Goal: Transaction & Acquisition: Purchase product/service

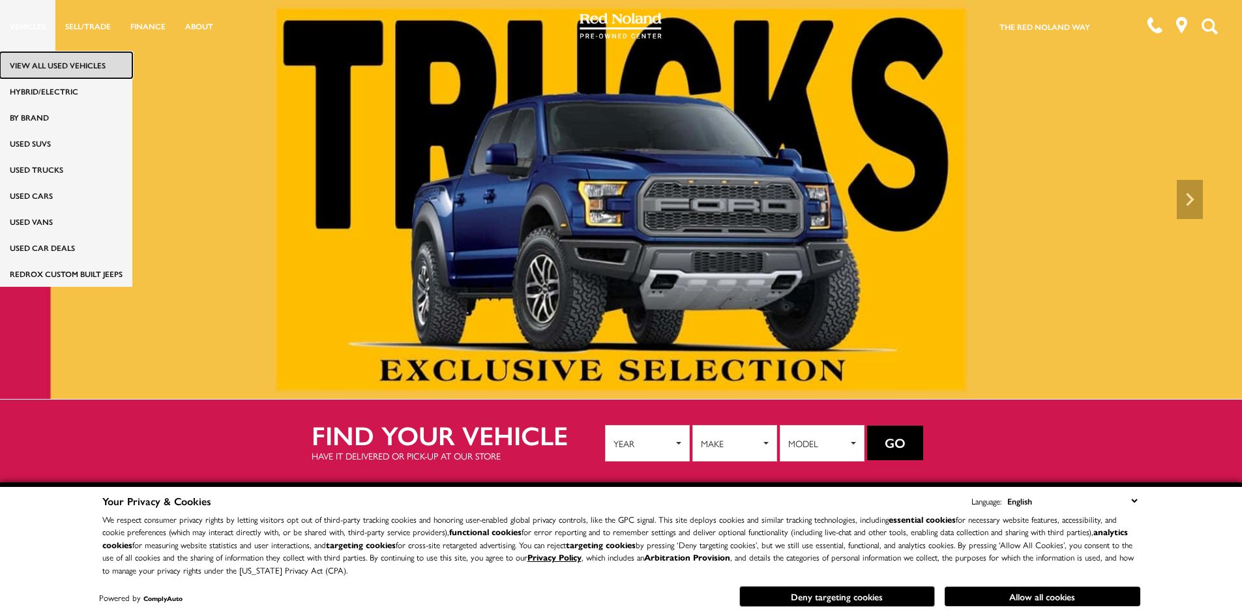
click at [31, 63] on link "View All Used Vehicles" at bounding box center [66, 65] width 132 height 26
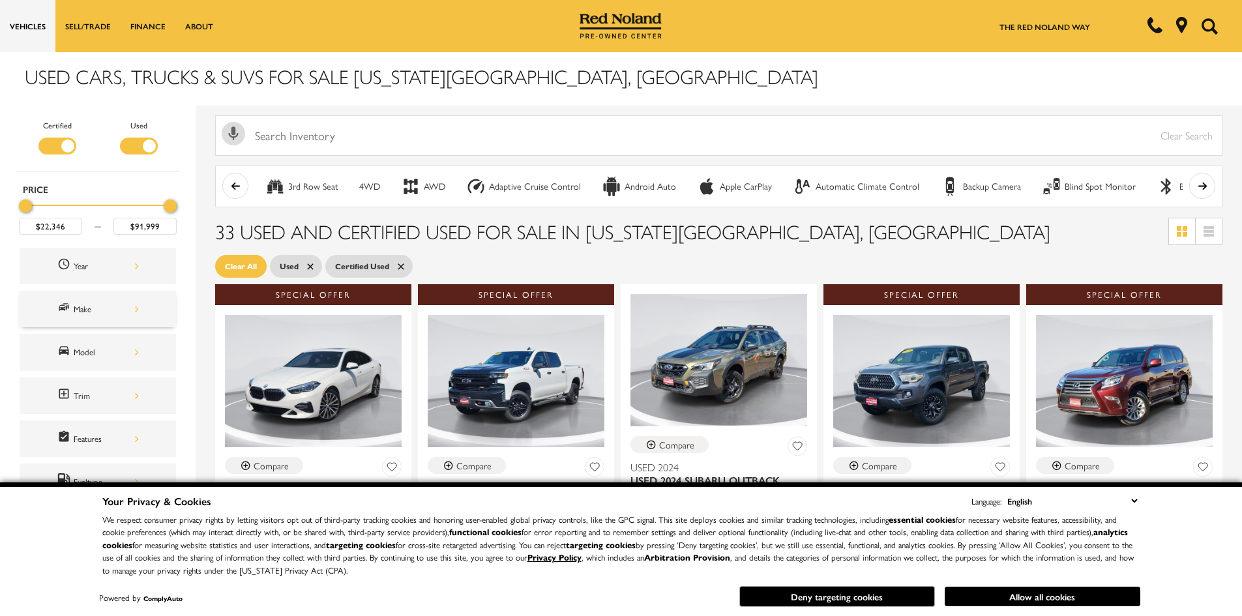
click at [104, 306] on div "Make" at bounding box center [106, 309] width 65 height 14
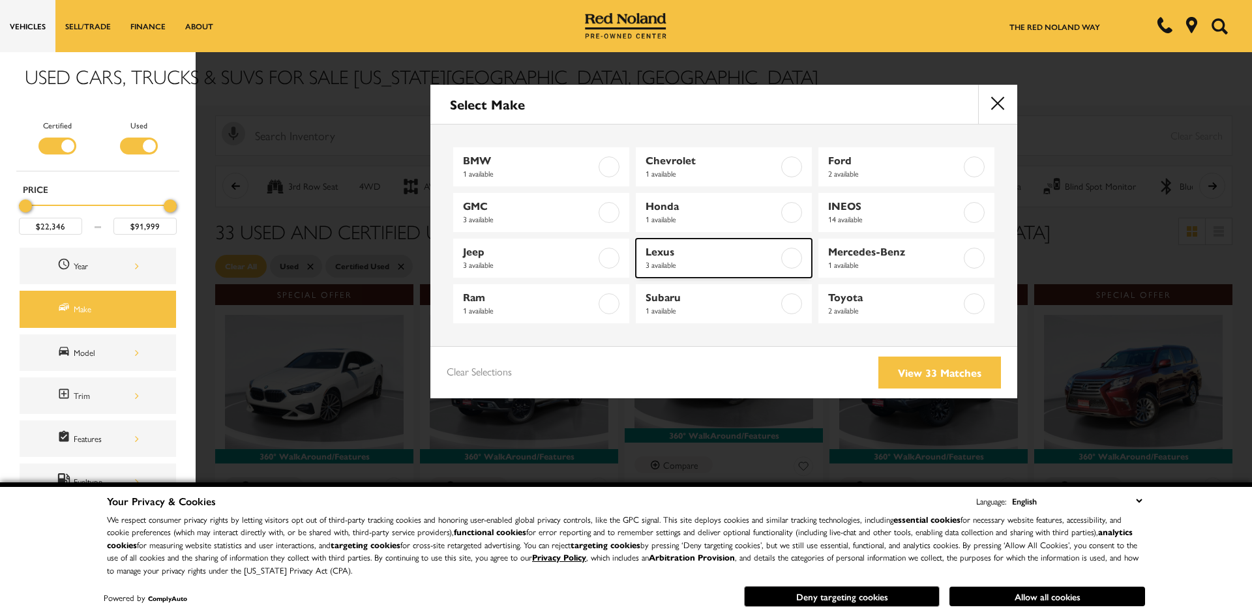
click at [787, 256] on label at bounding box center [791, 258] width 21 height 21
type input "$32,989"
type input "$57,999"
checkbox input "true"
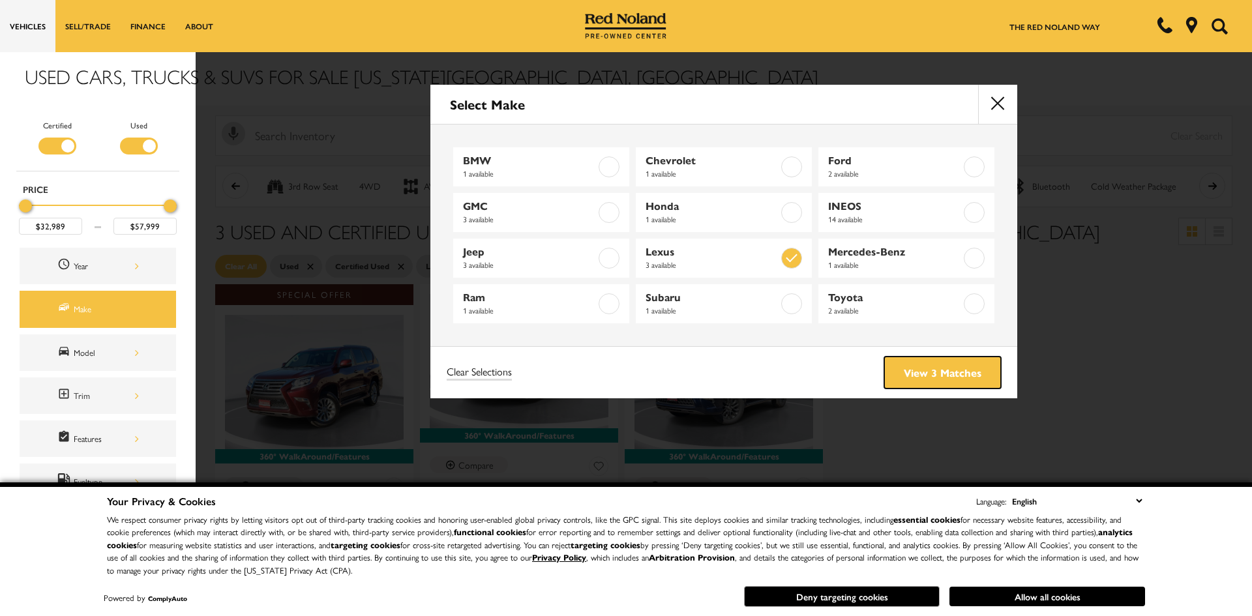
click at [899, 370] on link "View 3 Matches" at bounding box center [942, 373] width 117 height 32
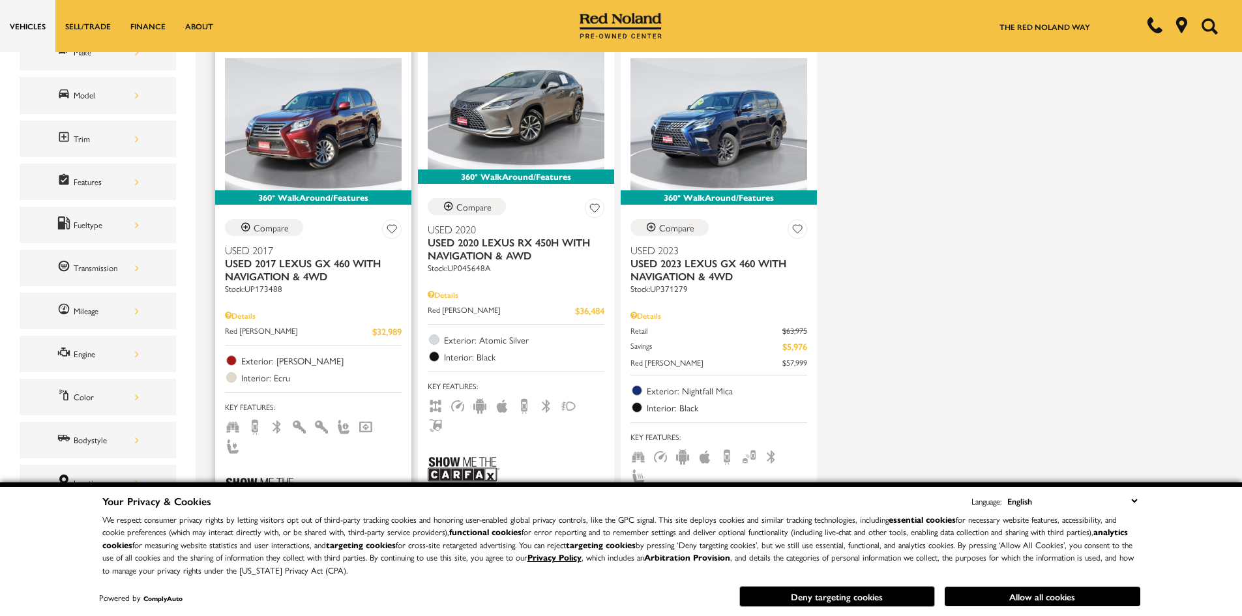
scroll to position [261, 0]
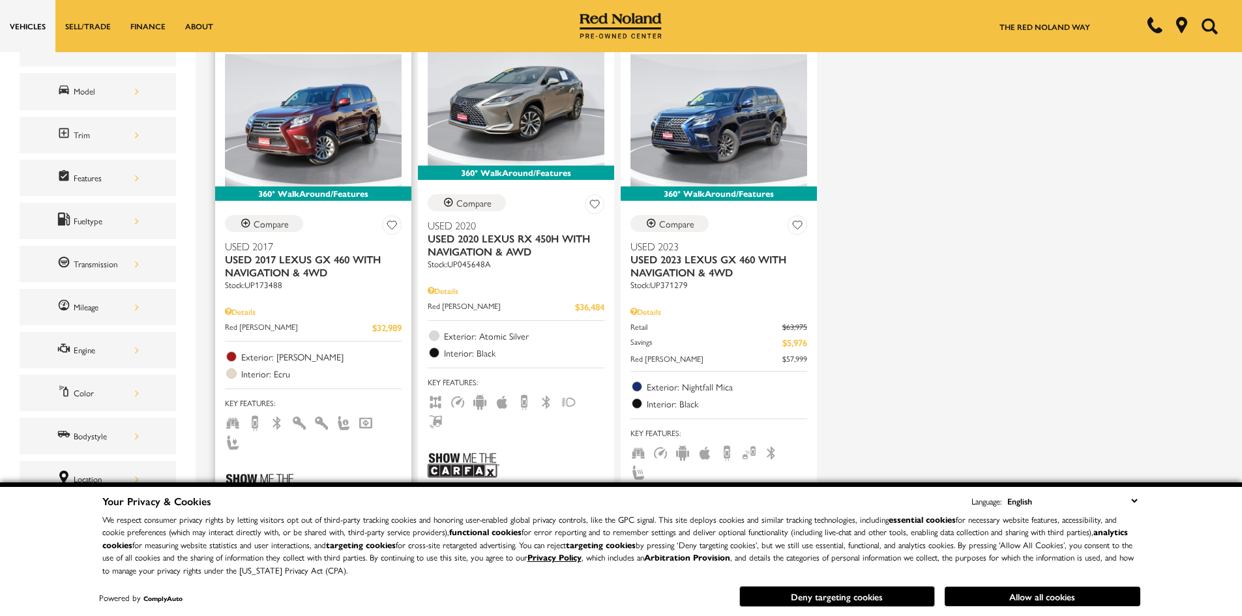
click at [280, 462] on img at bounding box center [261, 486] width 72 height 48
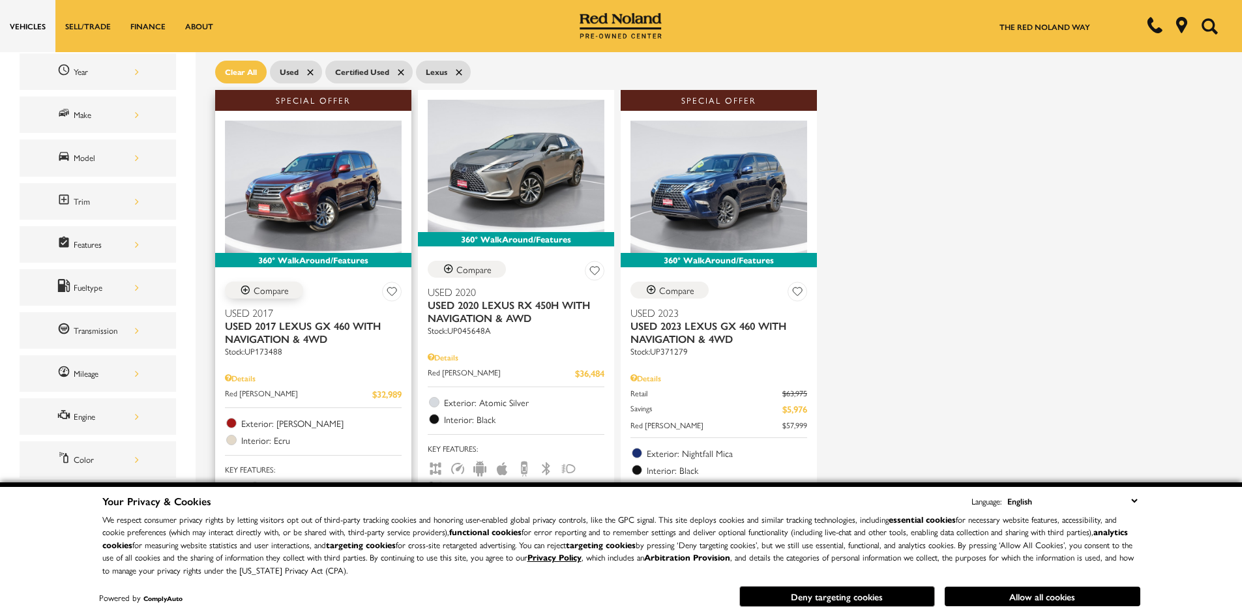
scroll to position [130, 0]
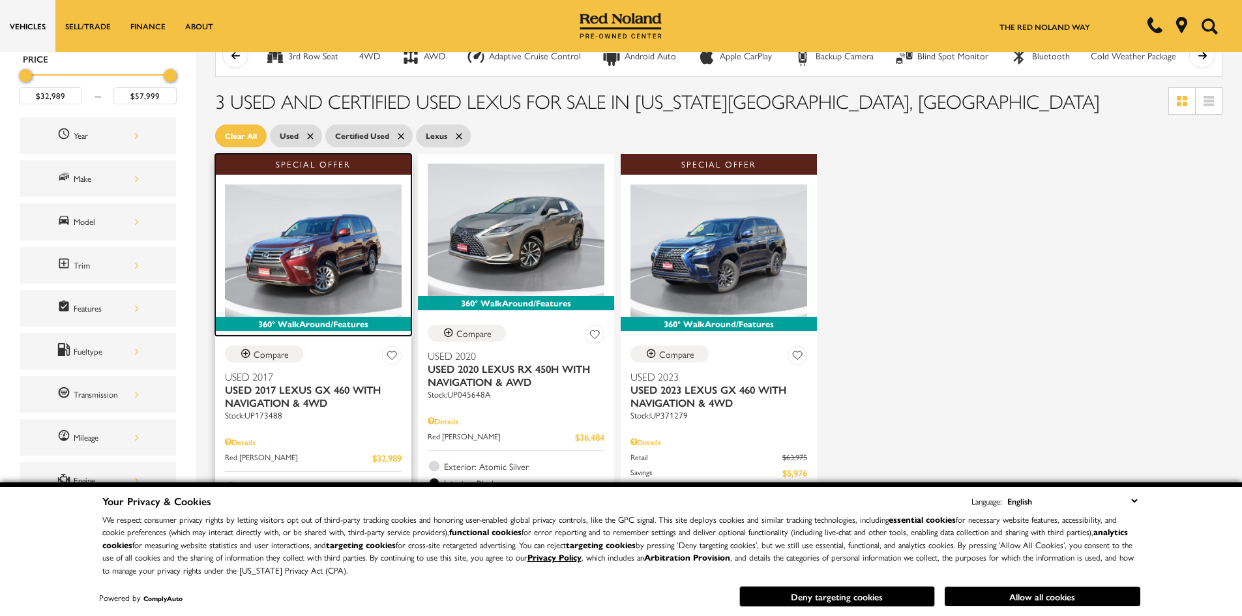
click at [328, 295] on img at bounding box center [313, 250] width 177 height 132
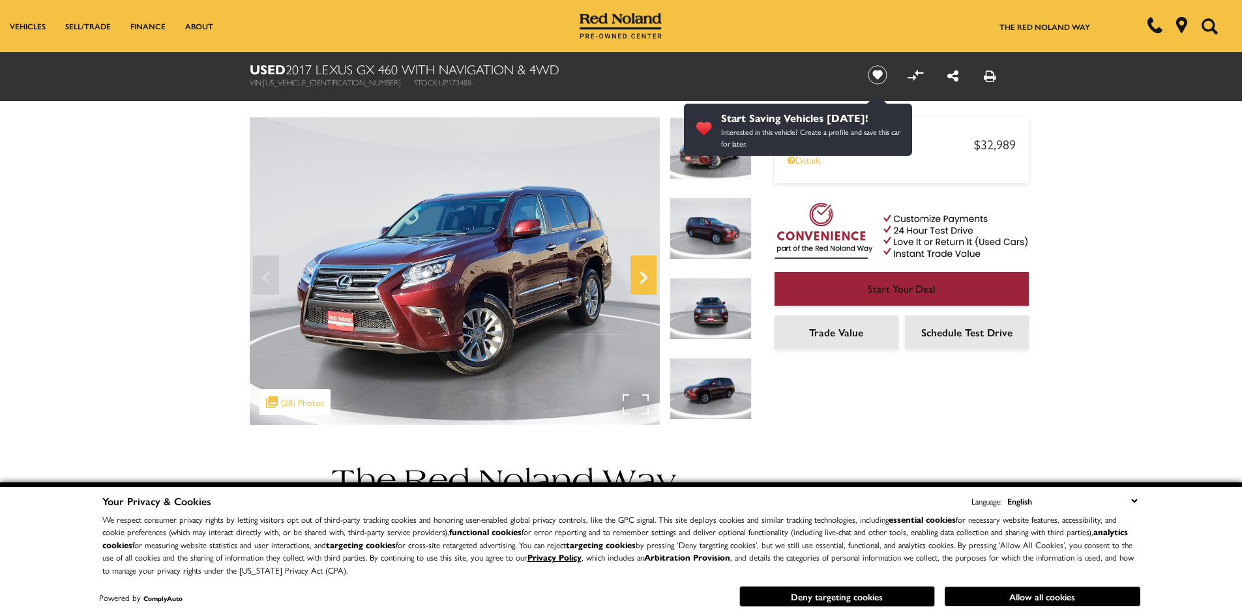
click at [639, 274] on icon "Next" at bounding box center [643, 277] width 26 height 31
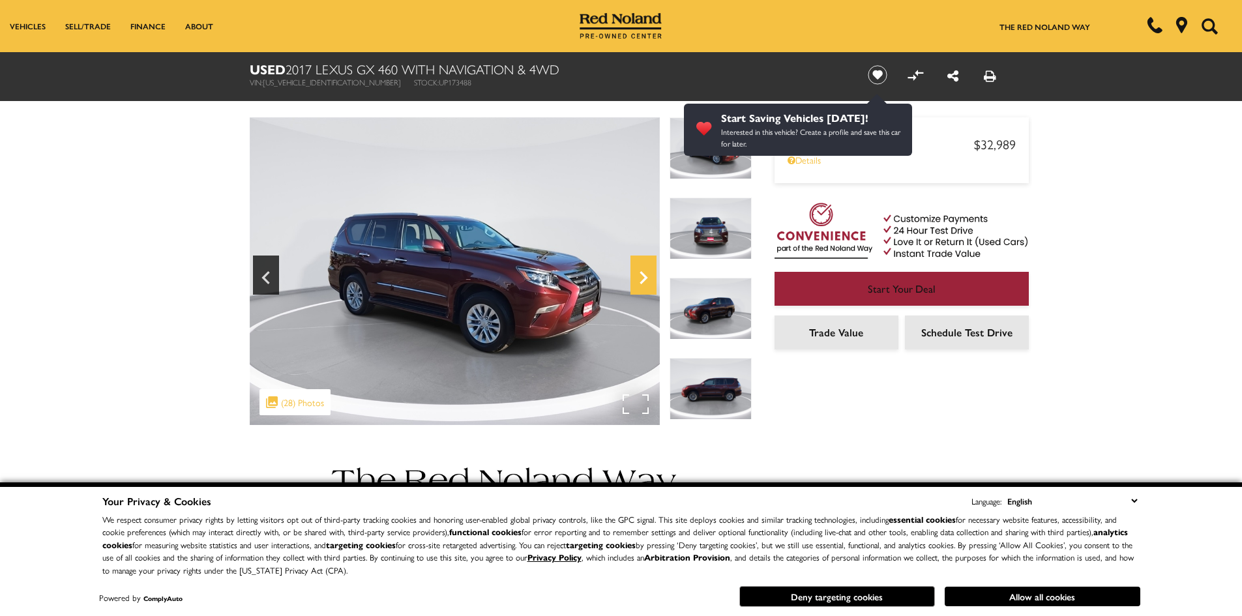
click at [642, 271] on icon "Next" at bounding box center [643, 277] width 26 height 31
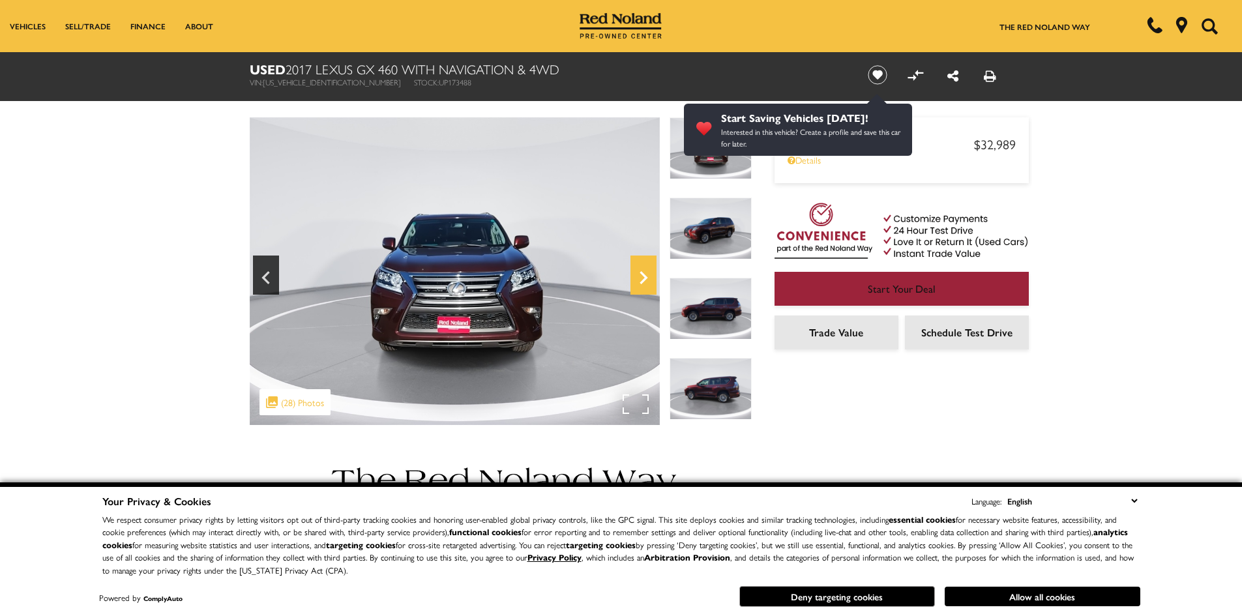
click at [642, 271] on icon "Next" at bounding box center [643, 277] width 26 height 31
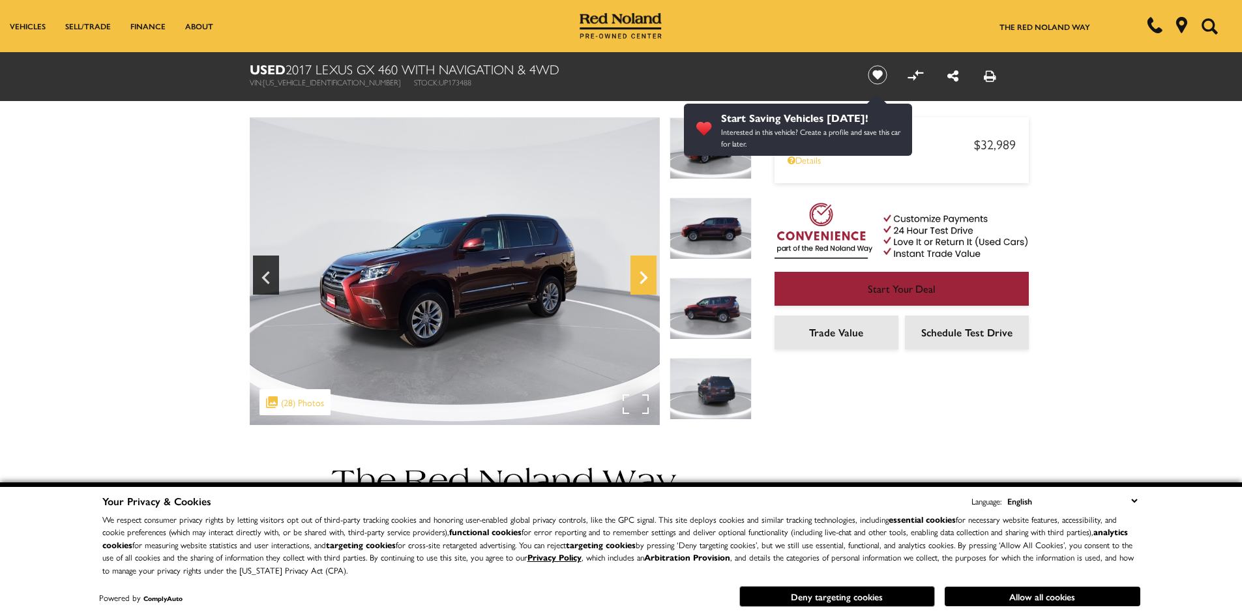
click at [642, 271] on icon "Next" at bounding box center [643, 277] width 26 height 31
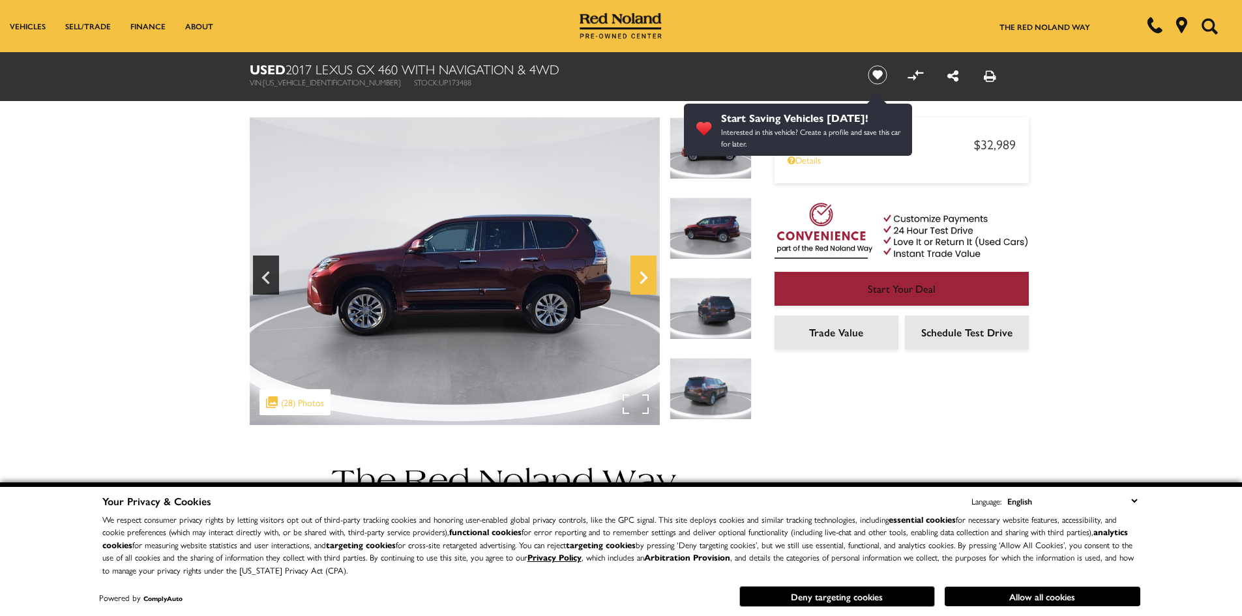
click at [642, 271] on icon "Next" at bounding box center [643, 277] width 26 height 31
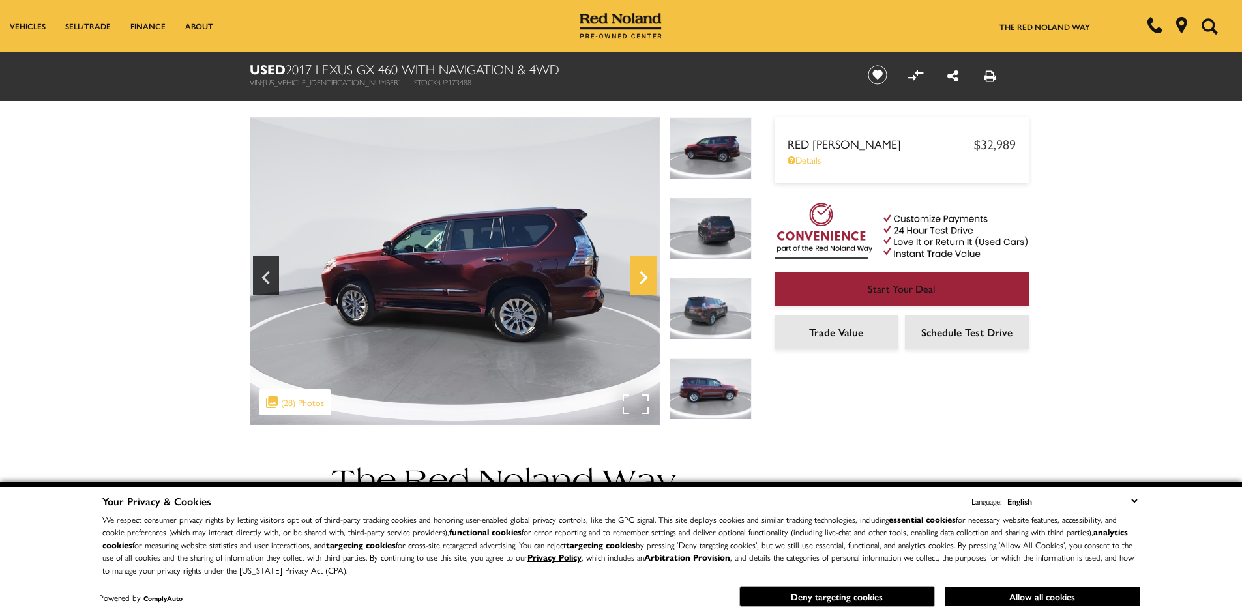
click at [642, 271] on icon "Next" at bounding box center [643, 277] width 26 height 31
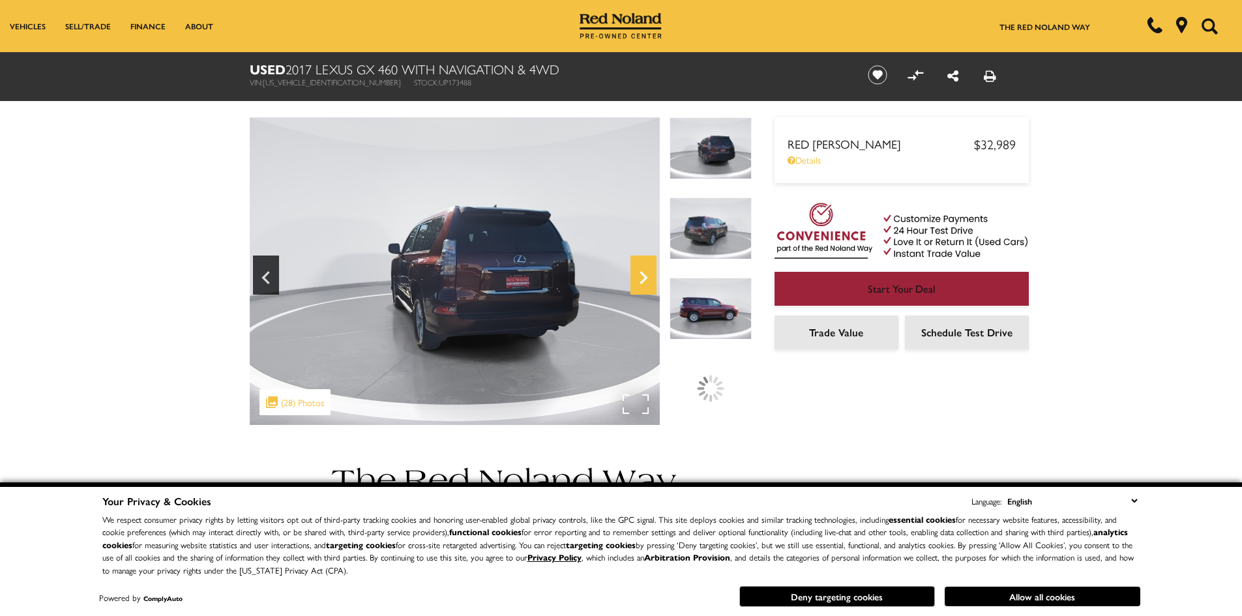
click at [642, 271] on icon "Next" at bounding box center [643, 277] width 26 height 31
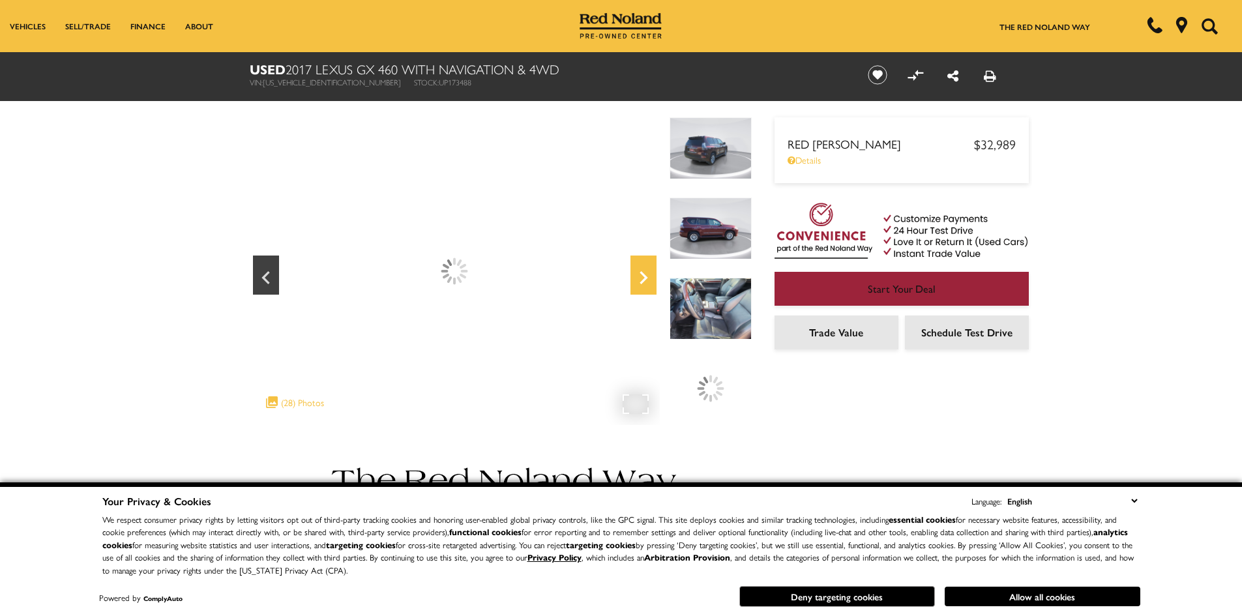
click at [642, 271] on icon "Next" at bounding box center [643, 277] width 26 height 31
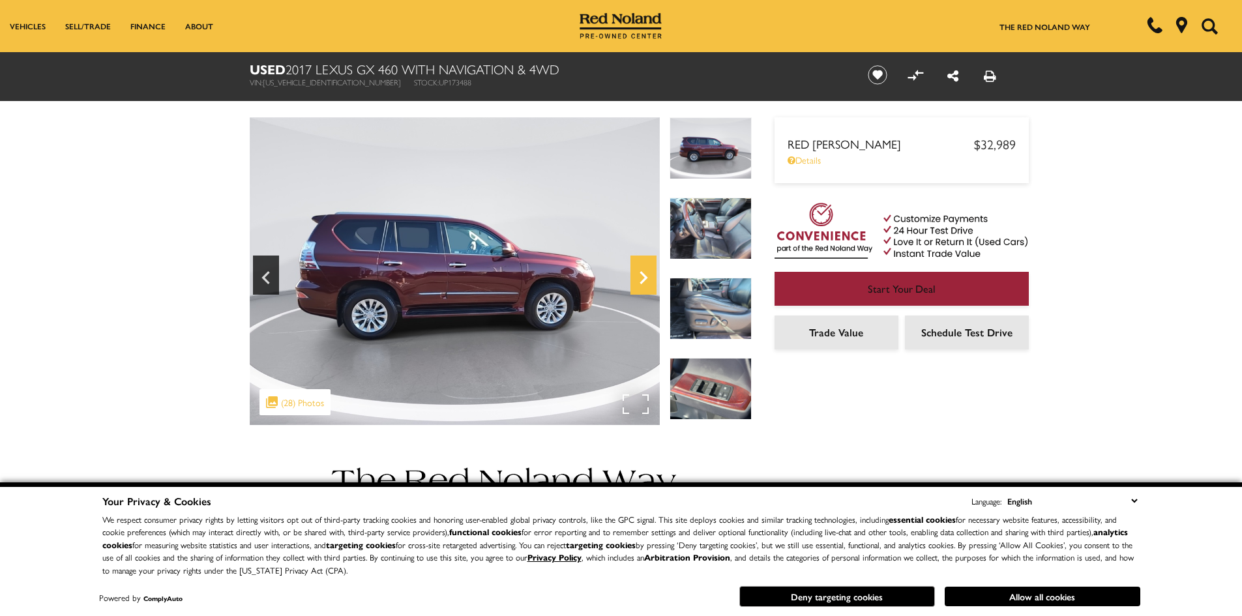
click at [642, 271] on icon "Next" at bounding box center [643, 277] width 26 height 31
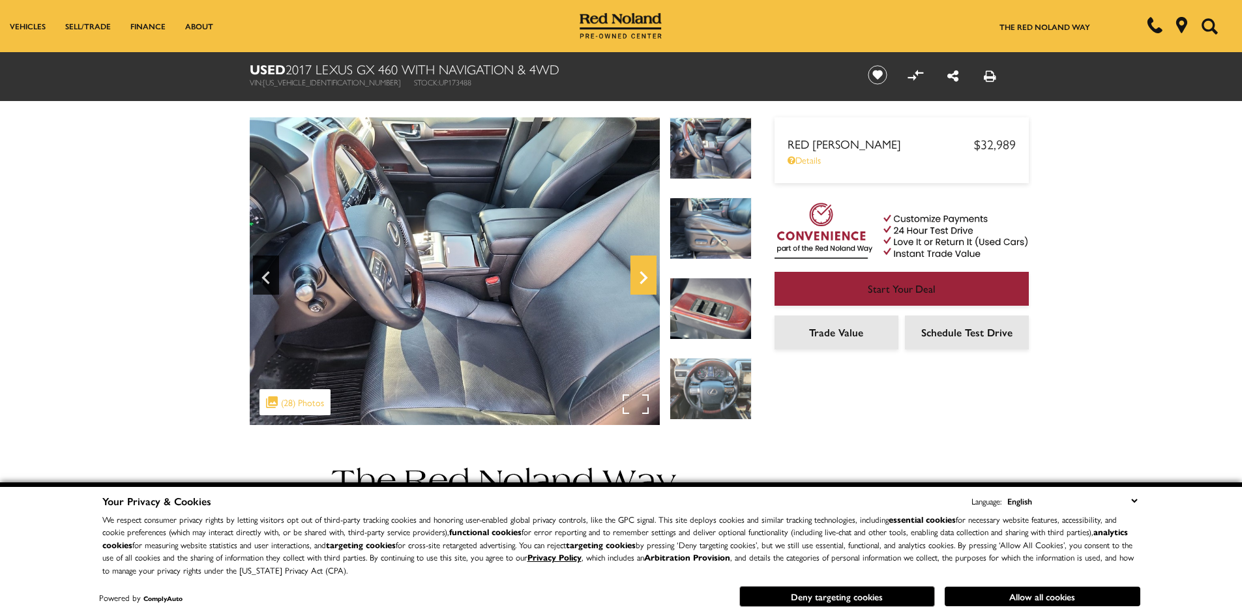
click at [642, 271] on icon "Next" at bounding box center [643, 277] width 26 height 31
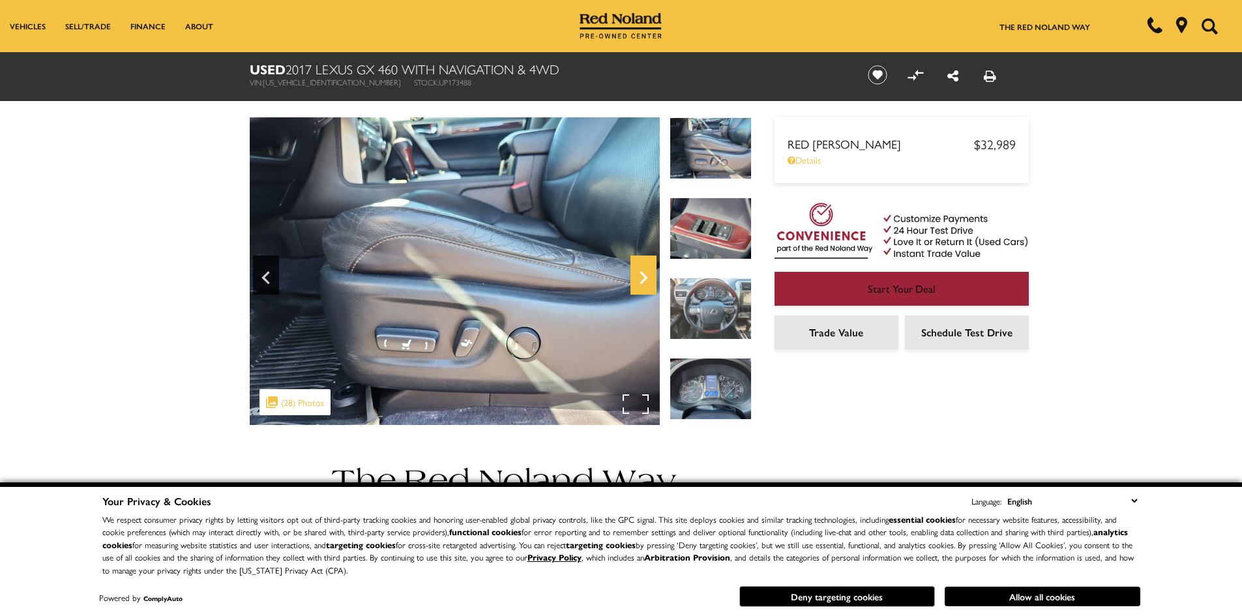
click at [642, 271] on icon "Next" at bounding box center [643, 277] width 26 height 31
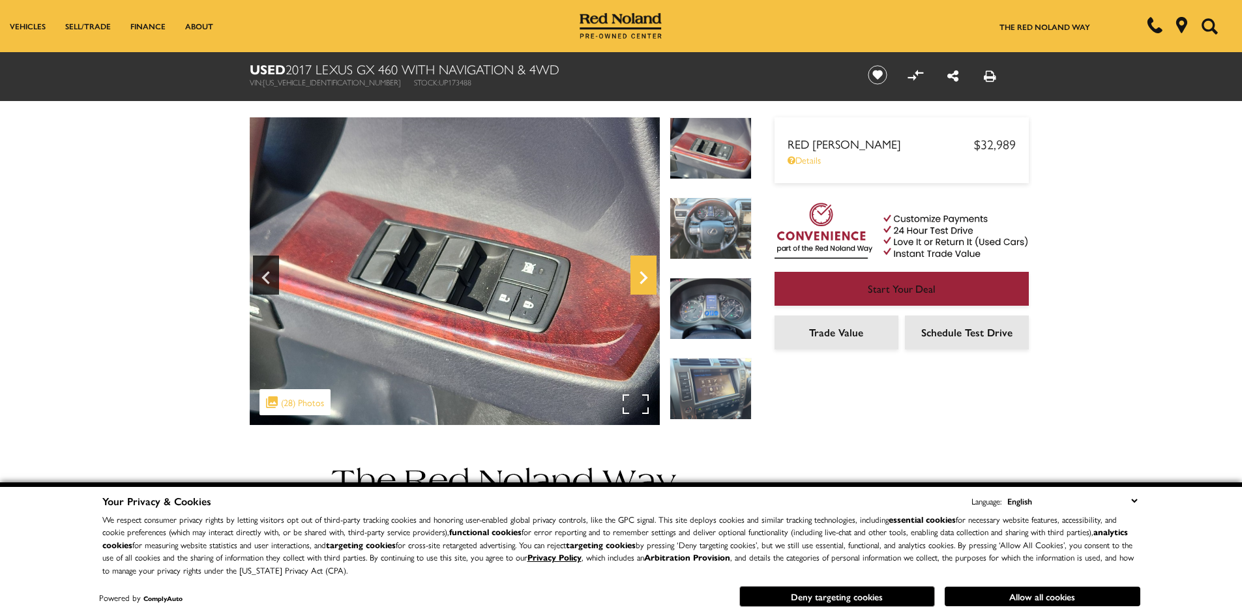
click at [642, 271] on icon "Next" at bounding box center [643, 277] width 26 height 31
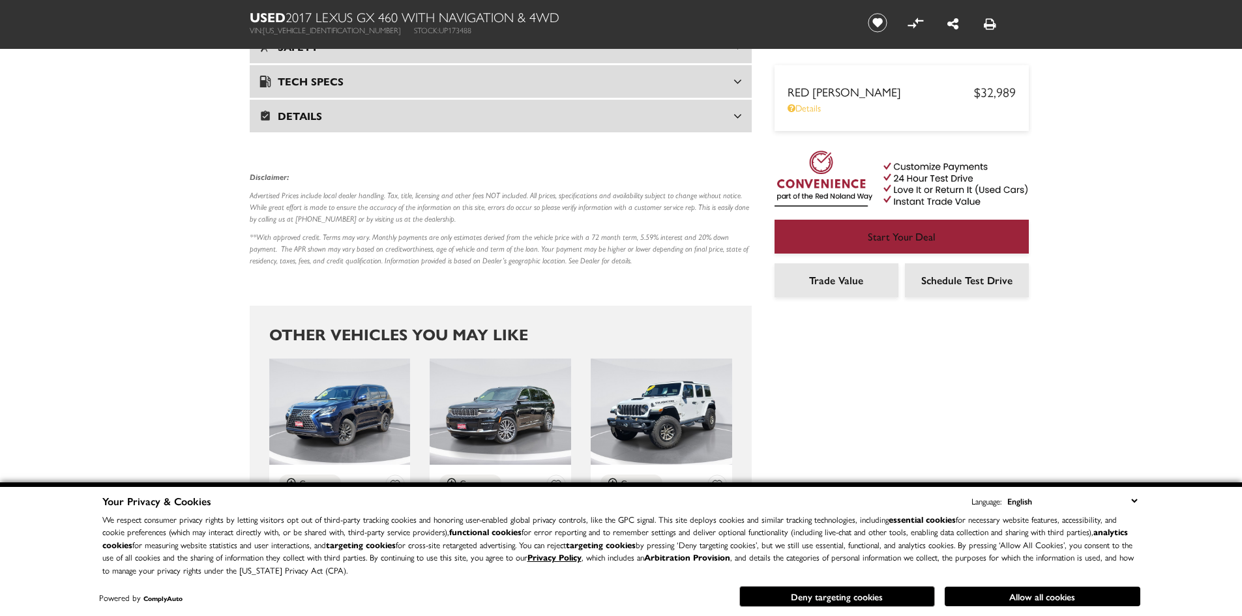
scroll to position [1956, 0]
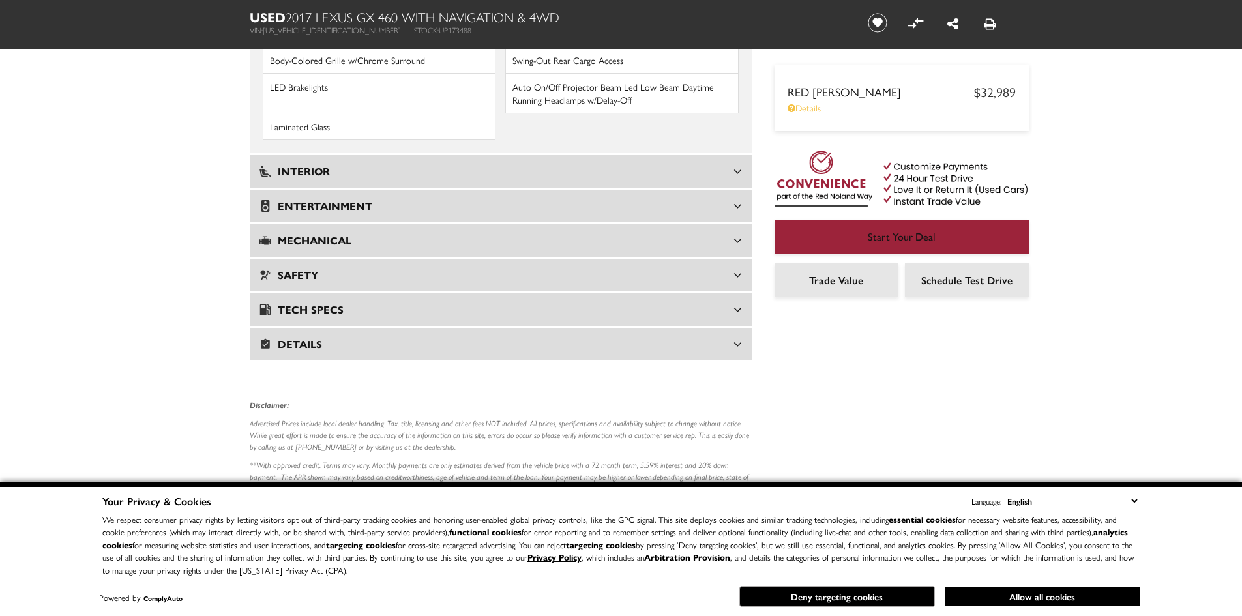
click at [705, 234] on h3 "Mechanical" at bounding box center [496, 240] width 474 height 13
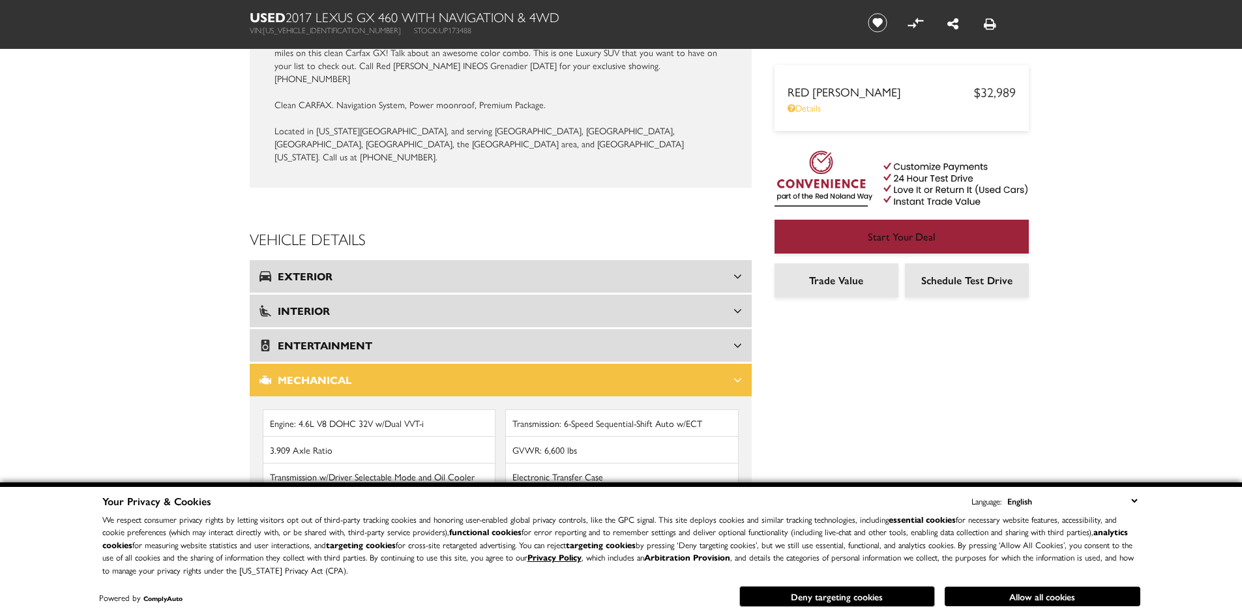
scroll to position [1434, 0]
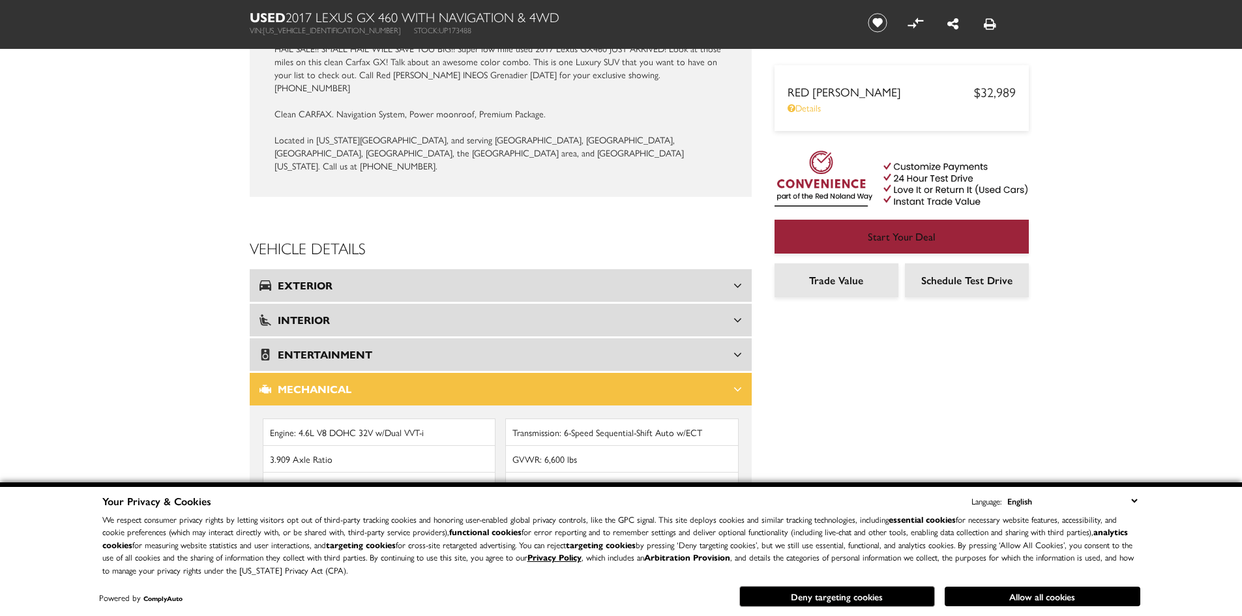
click at [640, 383] on h3 "Mechanical" at bounding box center [496, 389] width 474 height 13
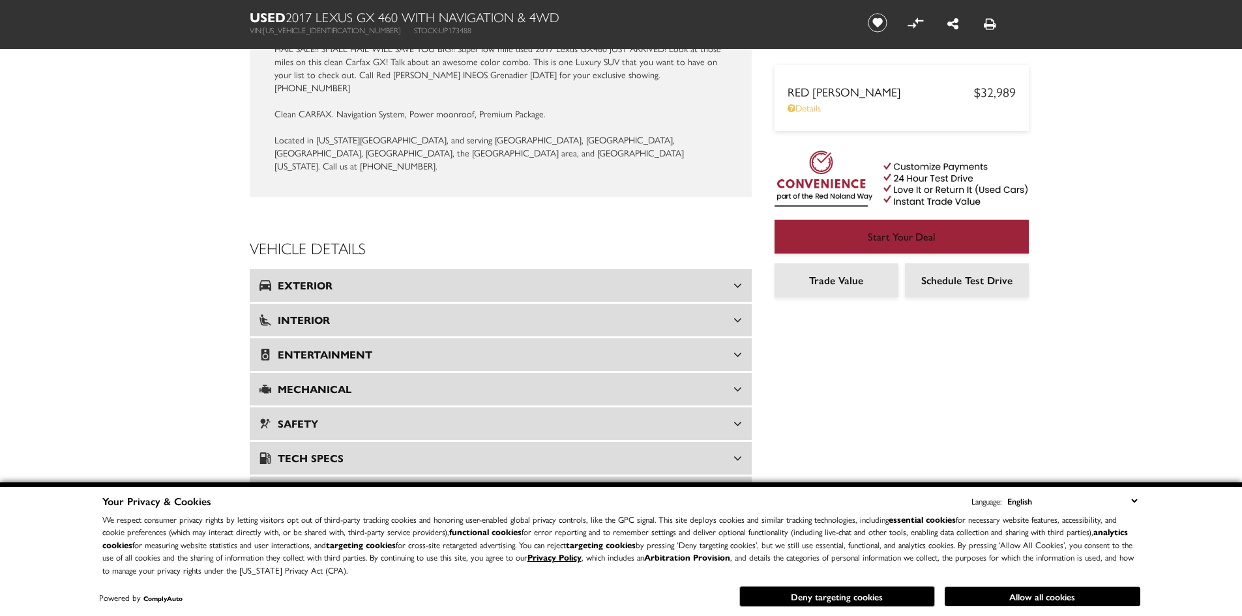
click at [630, 348] on h3 "Entertainment" at bounding box center [496, 354] width 474 height 13
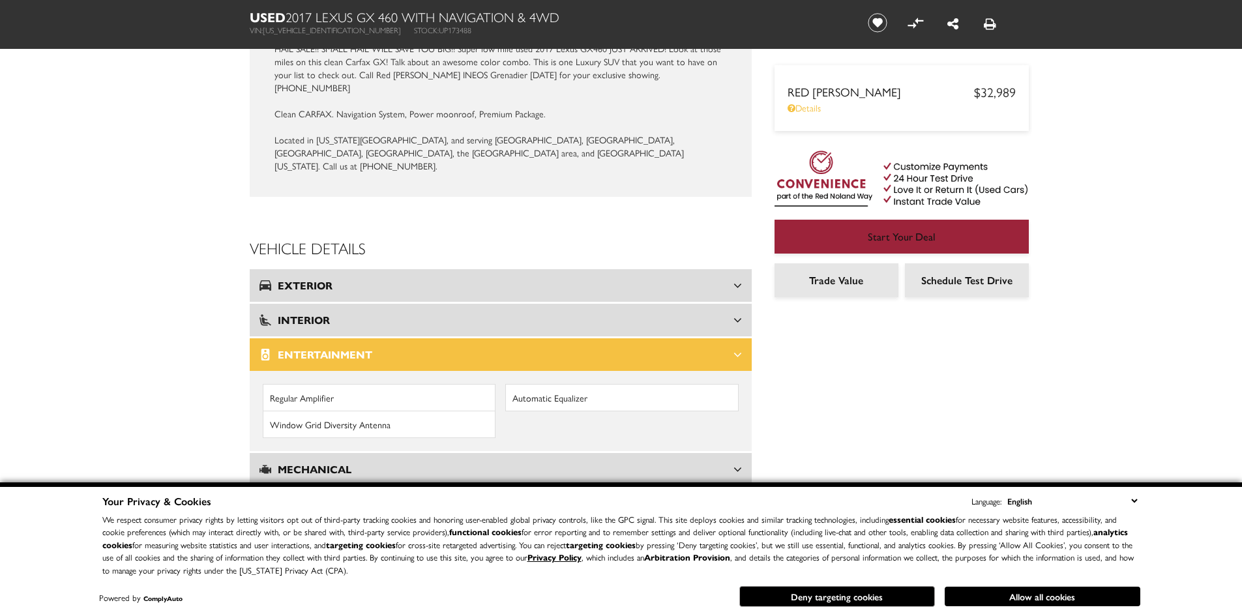
click at [630, 348] on h3 "Entertainment" at bounding box center [496, 354] width 474 height 13
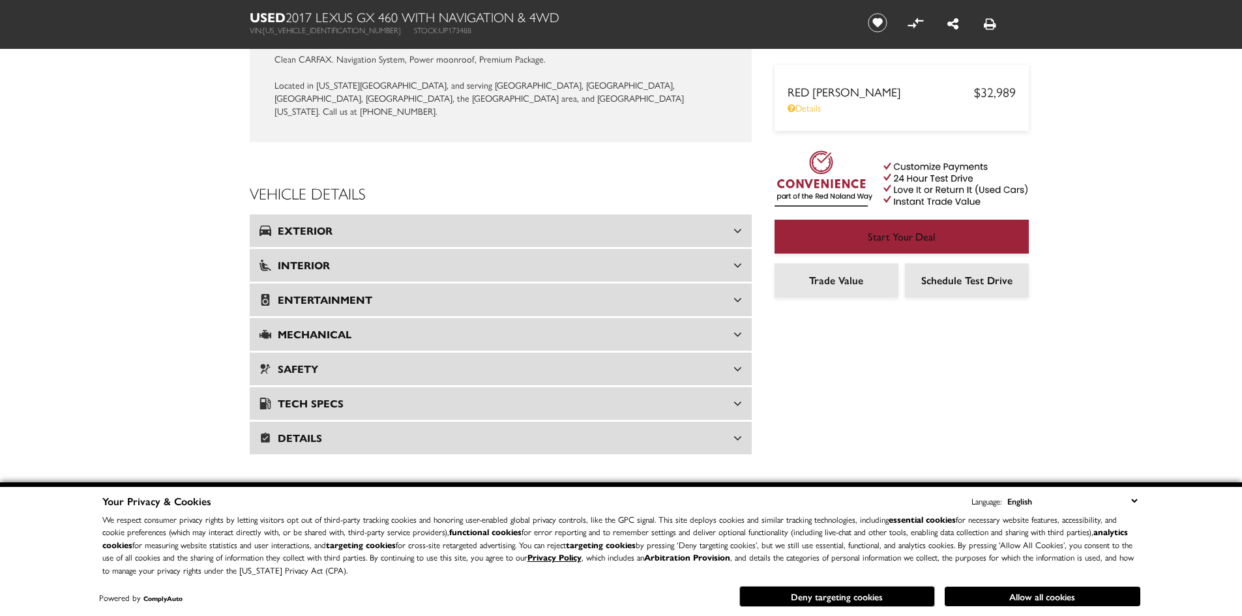
scroll to position [1564, 0]
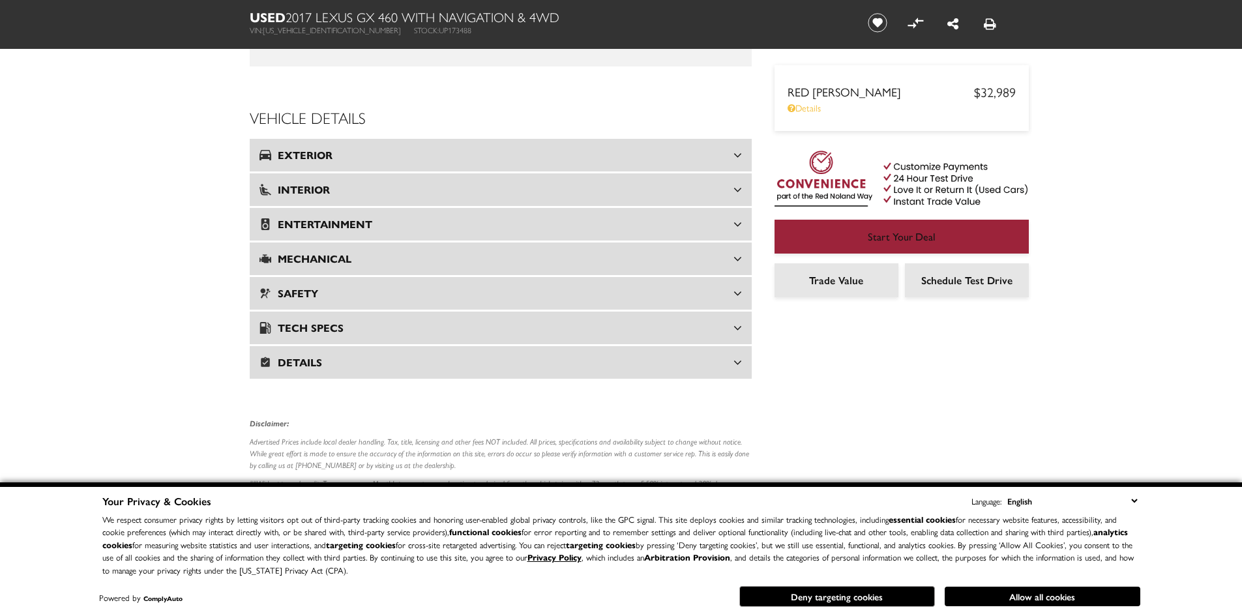
click at [596, 287] on h3 "Safety" at bounding box center [496, 293] width 474 height 13
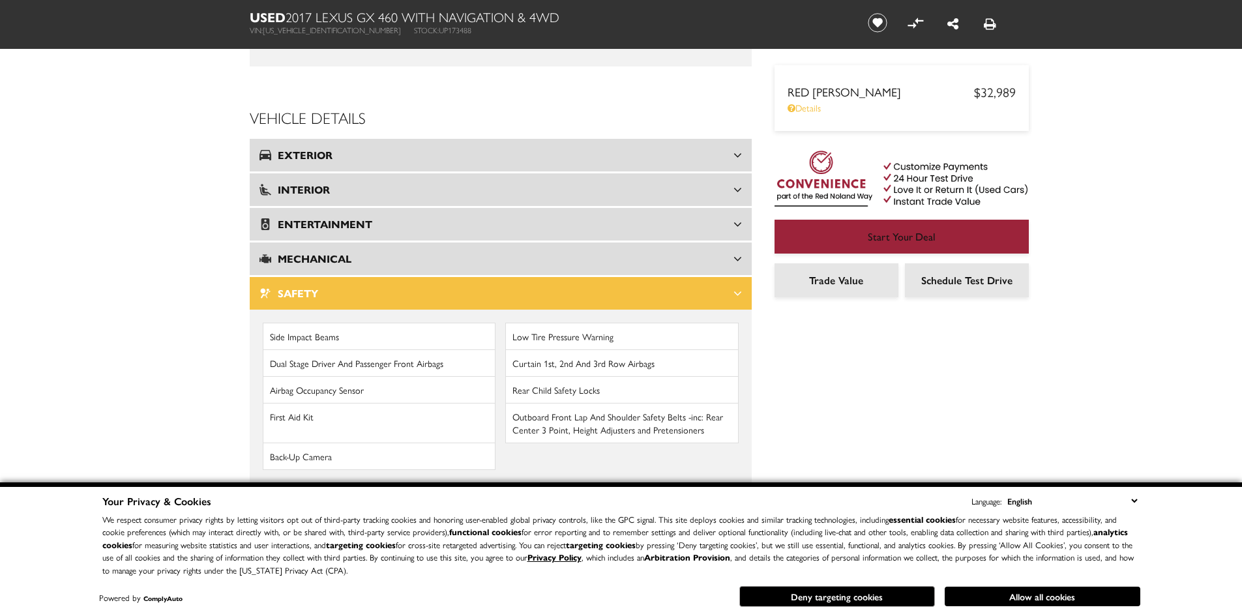
click at [596, 287] on h3 "Safety" at bounding box center [496, 293] width 474 height 13
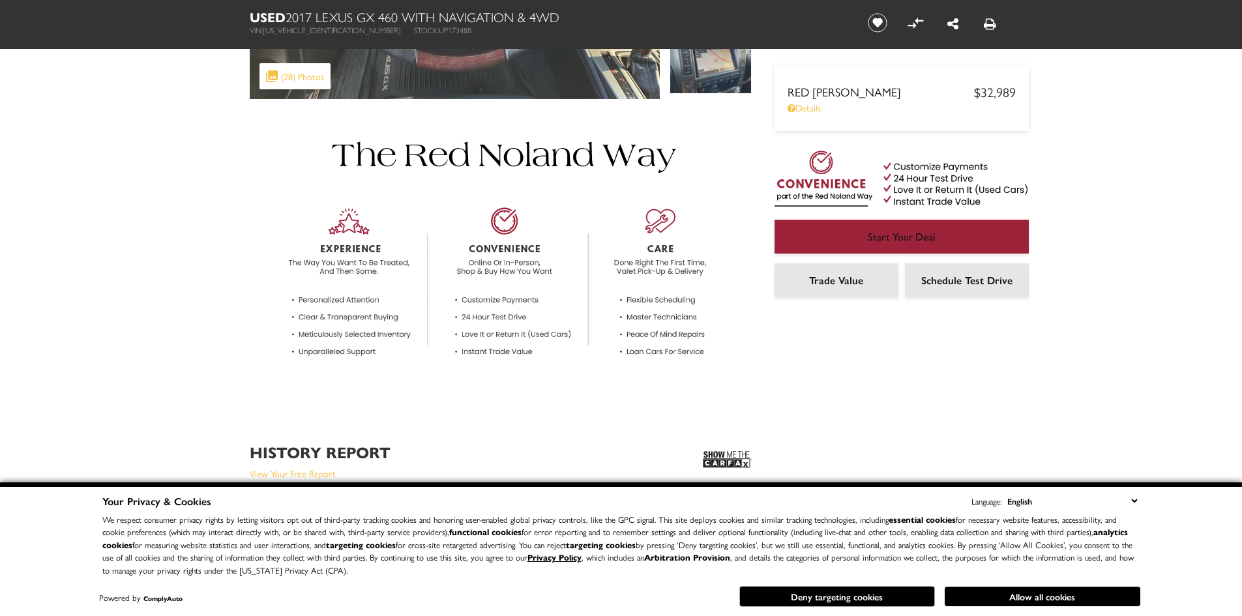
scroll to position [0, 0]
